Goal: Task Accomplishment & Management: Complete application form

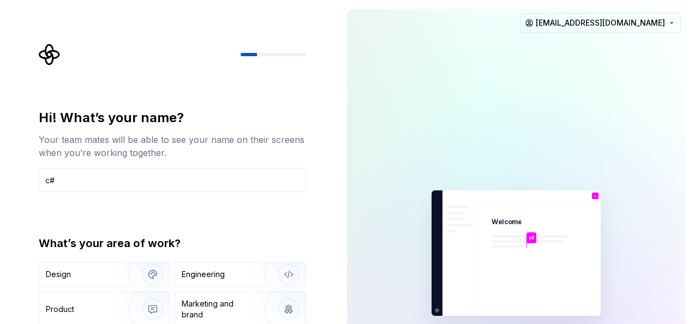
type input "c"
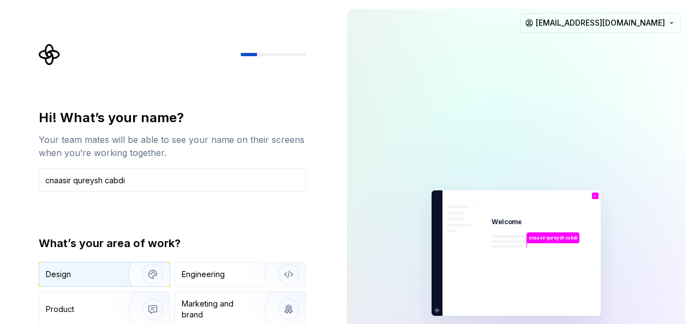
click at [115, 273] on img "button" at bounding box center [146, 274] width 70 height 73
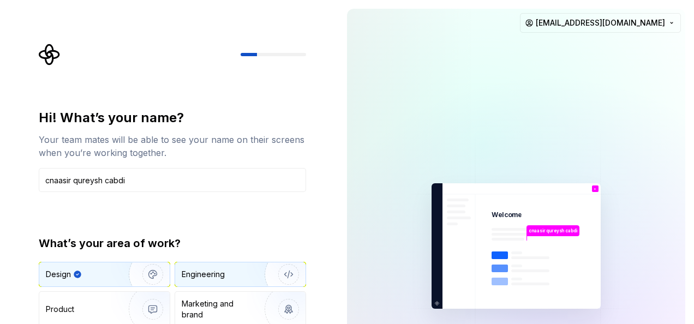
click at [257, 280] on img "button" at bounding box center [282, 274] width 70 height 73
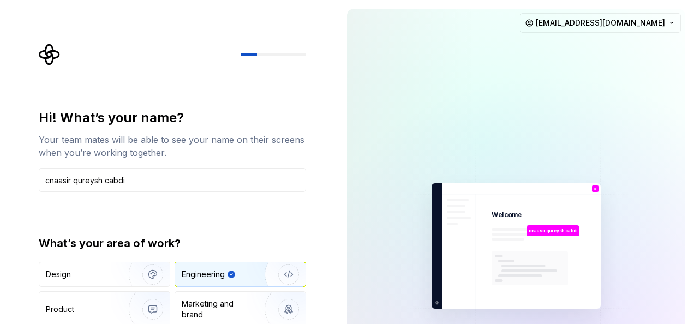
click at [292, 277] on img "button" at bounding box center [282, 274] width 70 height 73
click at [99, 301] on div "Product" at bounding box center [104, 309] width 130 height 35
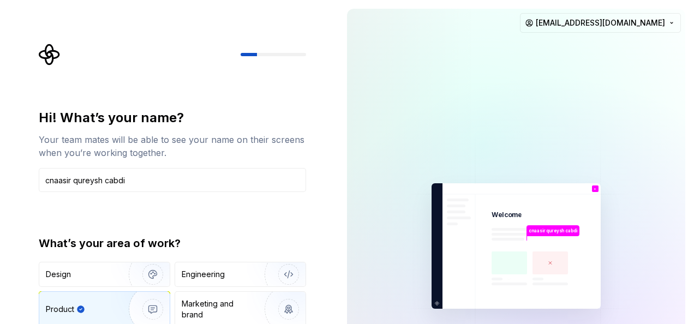
click at [513, 265] on rect at bounding box center [509, 263] width 35 height 23
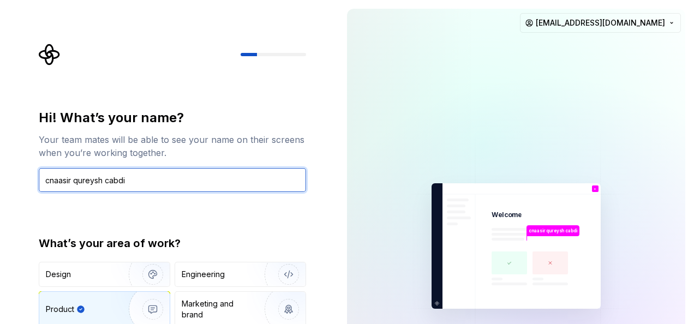
drag, startPoint x: 135, startPoint y: 174, endPoint x: 26, endPoint y: 185, distance: 110.3
click at [26, 185] on div "Hi! What’s your name? Your team mates will be able to see your name on their sc…" at bounding box center [169, 246] width 338 height 492
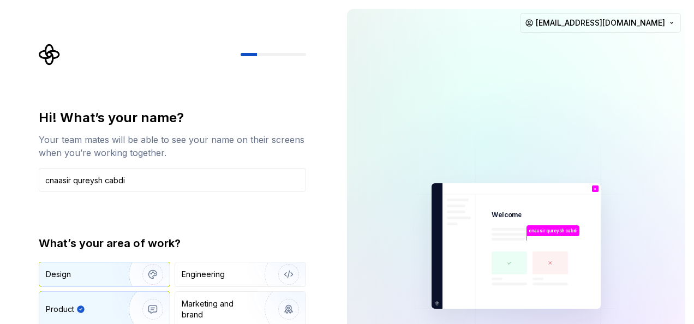
click at [111, 277] on img "button" at bounding box center [146, 274] width 70 height 73
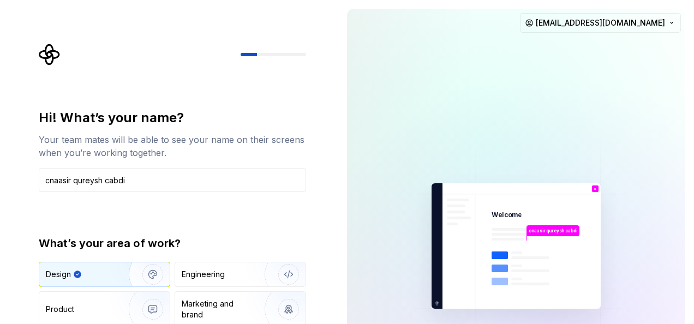
click at [273, 49] on div at bounding box center [172, 55] width 267 height 22
drag, startPoint x: 2, startPoint y: 59, endPoint x: 164, endPoint y: 128, distance: 175.3
click at [164, 128] on div "Hi! What’s your name? Your team mates will be able to see your name on their sc…" at bounding box center [169, 246] width 338 height 492
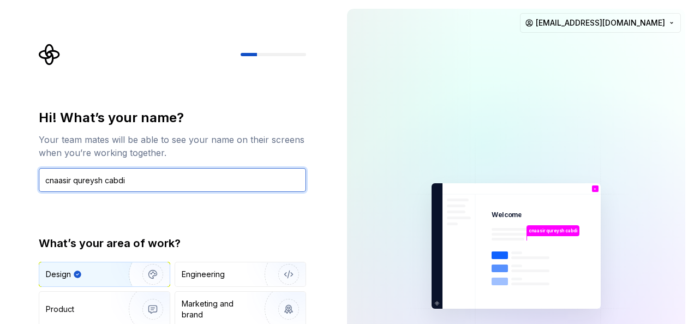
drag, startPoint x: 164, startPoint y: 128, endPoint x: 236, endPoint y: 177, distance: 87.6
click at [236, 177] on input "cnaasir qureysh cabdi" at bounding box center [172, 180] width 267 height 24
type input "cnaasir qureysh"
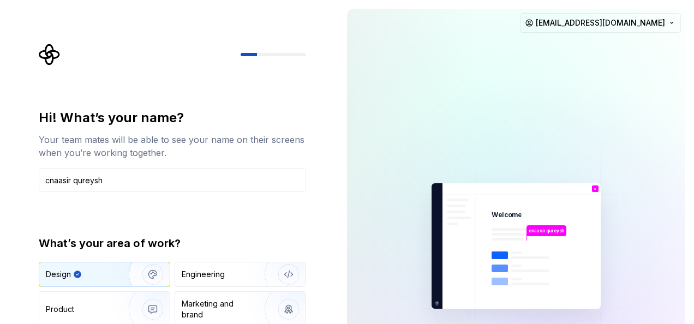
drag, startPoint x: 648, startPoint y: 70, endPoint x: 644, endPoint y: 89, distance: 18.8
click at [648, 79] on div at bounding box center [484, 145] width 546 height 546
click at [541, 230] on p "cnaasir qureysh" at bounding box center [546, 231] width 35 height 7
drag, startPoint x: 502, startPoint y: 259, endPoint x: 493, endPoint y: 259, distance: 9.3
click at [501, 259] on icon at bounding box center [530, 279] width 76 height 55
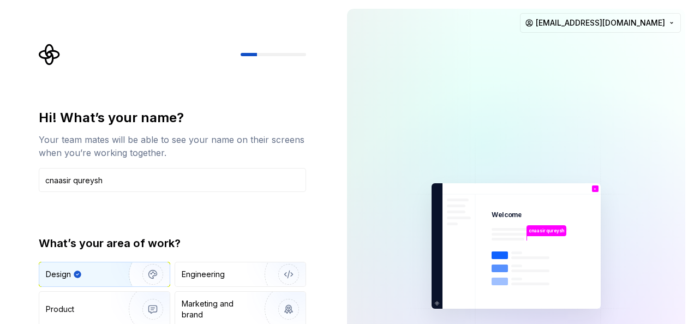
click at [437, 306] on img at bounding box center [516, 246] width 246 height 286
